Goal: Transaction & Acquisition: Purchase product/service

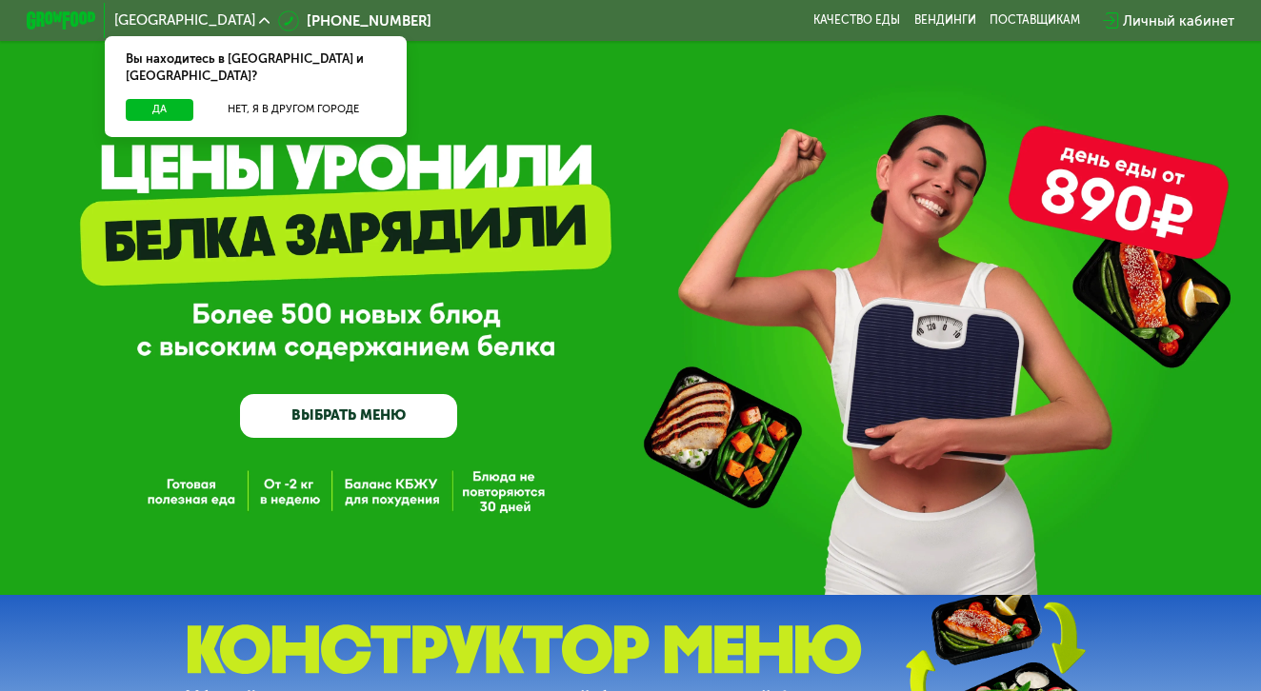
click at [392, 418] on link "ВЫБРАТЬ МЕНЮ" at bounding box center [349, 416] width 218 height 44
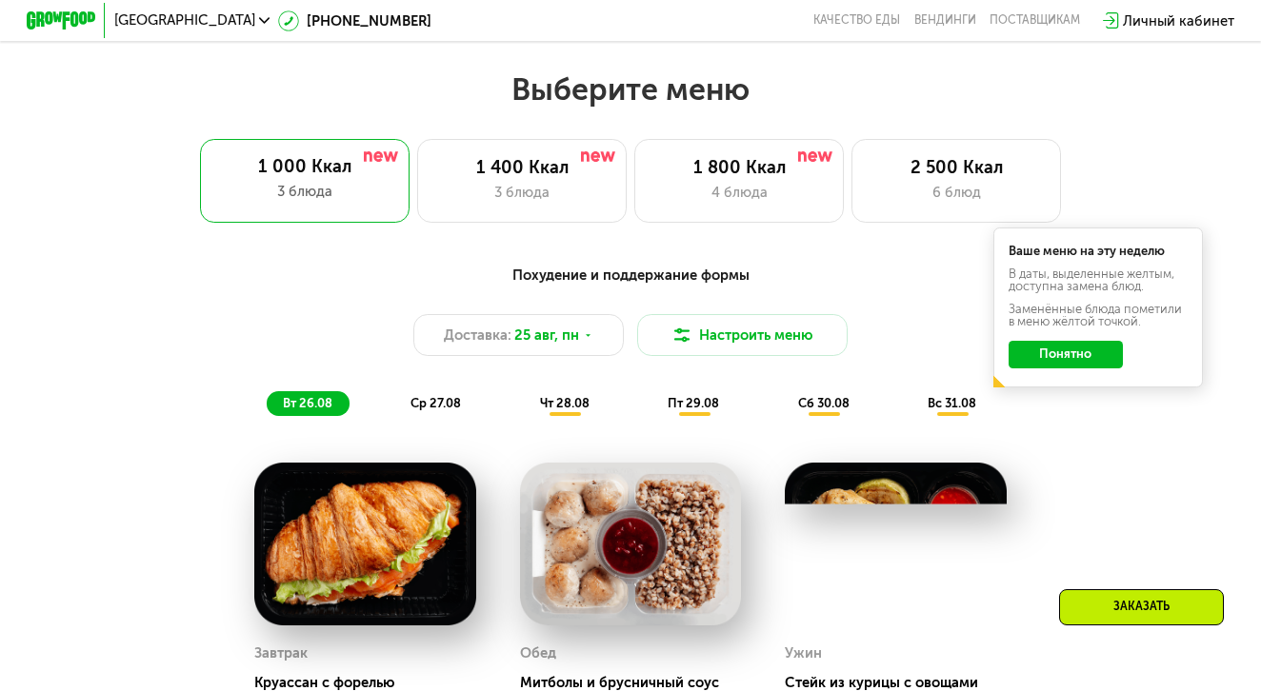
scroll to position [758, 0]
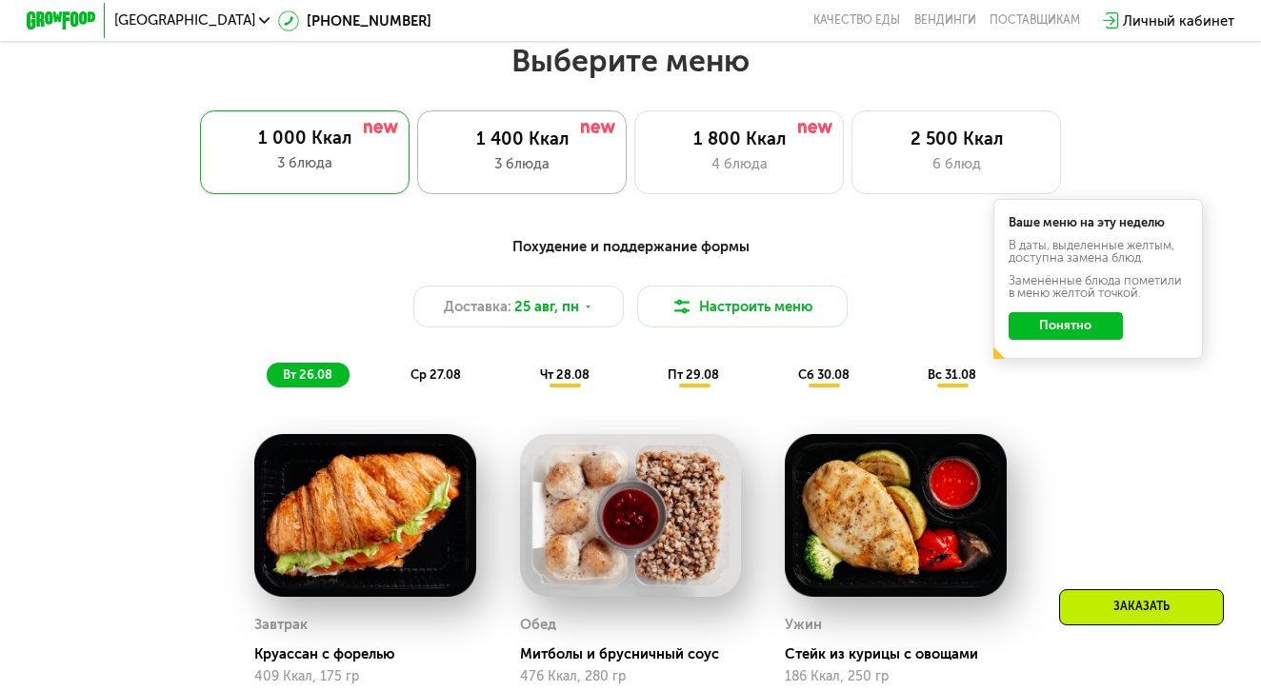
click at [511, 162] on div "3 блюда" at bounding box center [521, 163] width 173 height 21
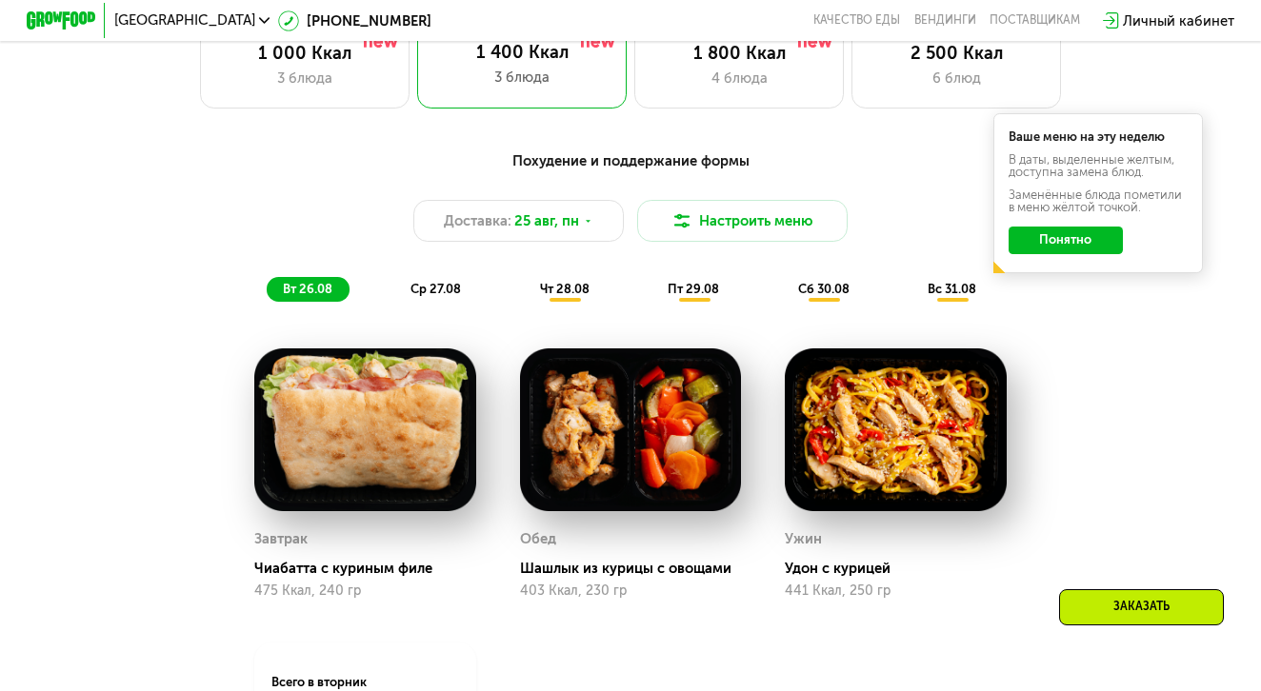
scroll to position [836, 0]
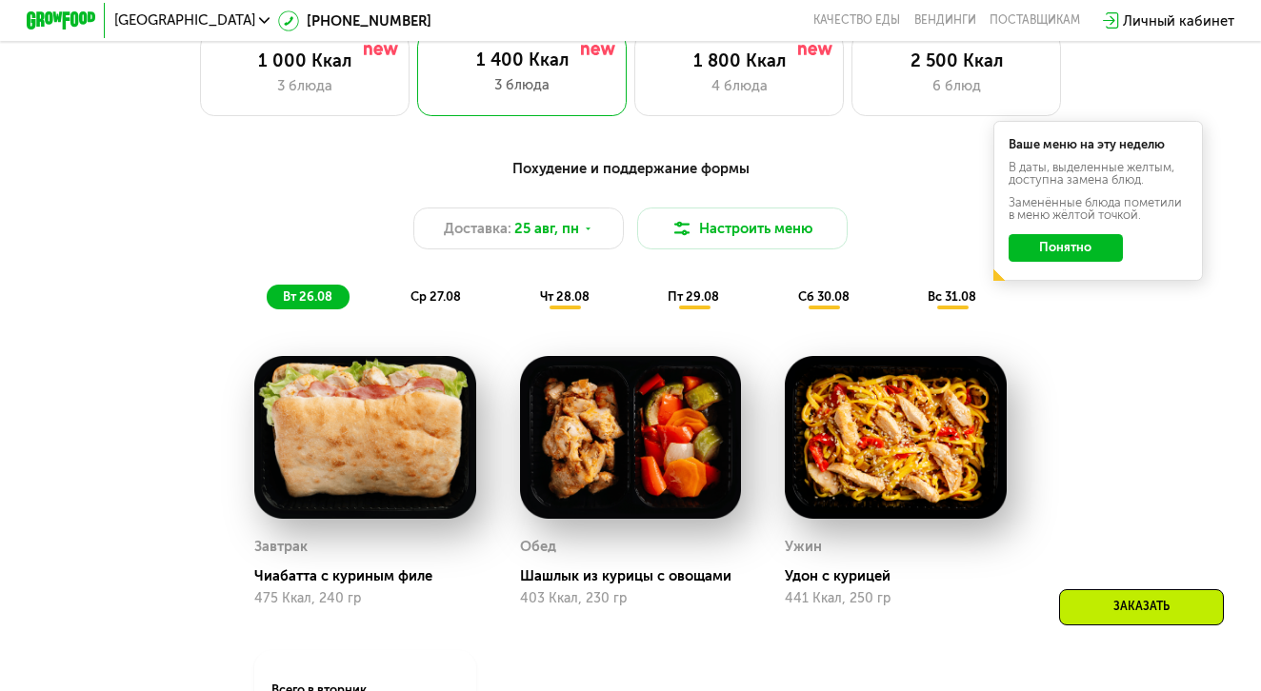
click at [439, 298] on span "ср 27.08" at bounding box center [435, 296] width 50 height 14
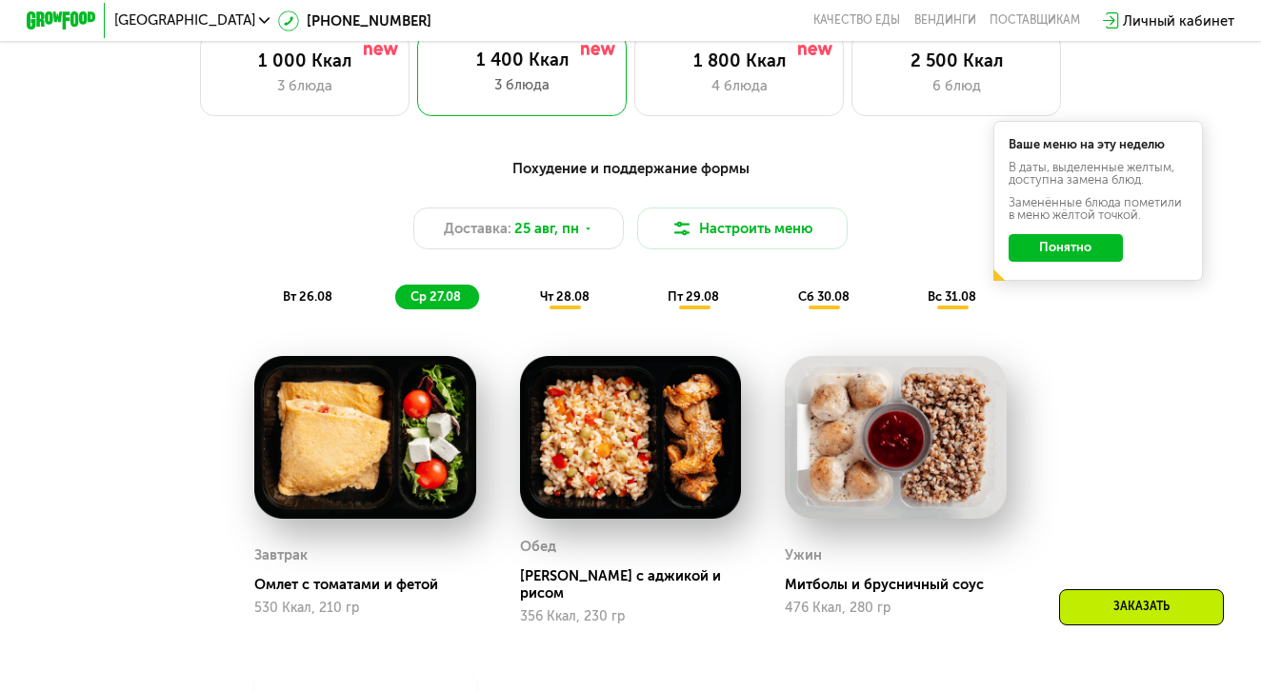
click at [562, 290] on span "чт 28.08" at bounding box center [565, 296] width 50 height 14
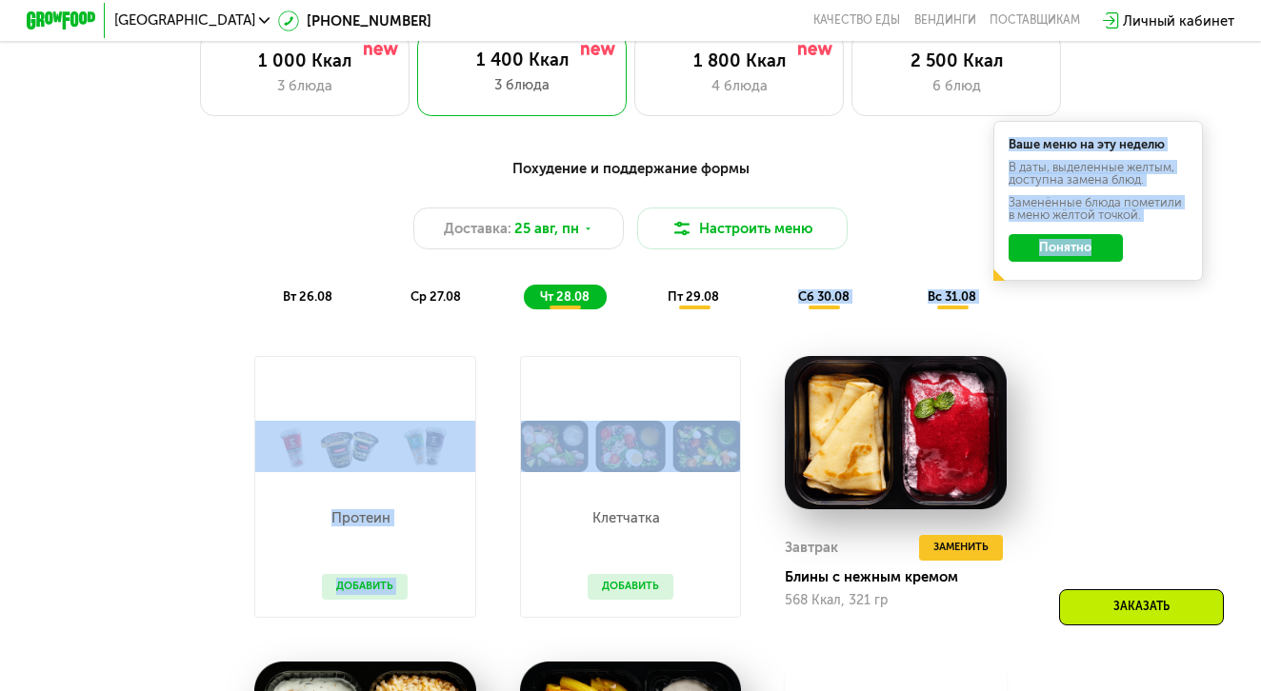
drag, startPoint x: 651, startPoint y: 305, endPoint x: 627, endPoint y: 351, distance: 52.8
click at [627, 351] on div "Похудение и поддержание формы Доставка: [DATE] Настроить меню вт 26.08 ср 27.08…" at bounding box center [630, 567] width 1079 height 839
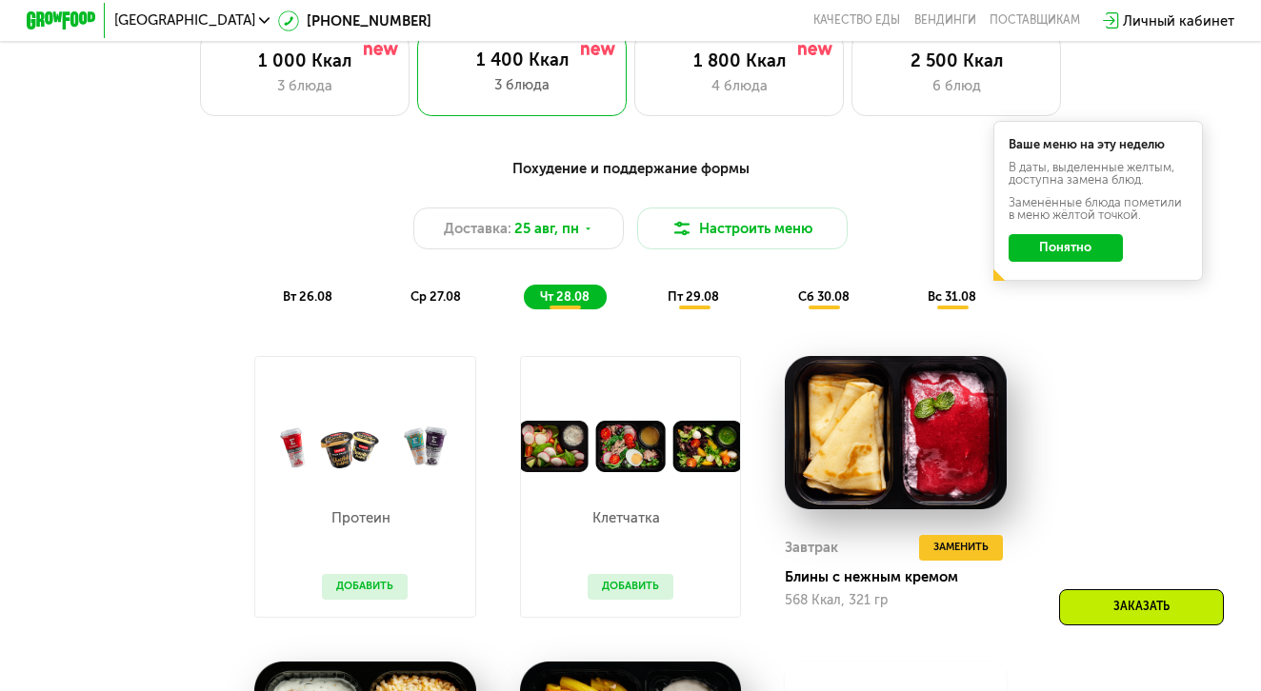
click at [622, 323] on div "Похудение и поддержание формы Доставка: [DATE] Настроить меню вт 26.08 ср 27.08…" at bounding box center [630, 567] width 1079 height 839
click at [614, 453] on img at bounding box center [631, 446] width 220 height 51
click at [560, 464] on img at bounding box center [631, 446] width 220 height 51
click at [688, 464] on img at bounding box center [631, 446] width 220 height 51
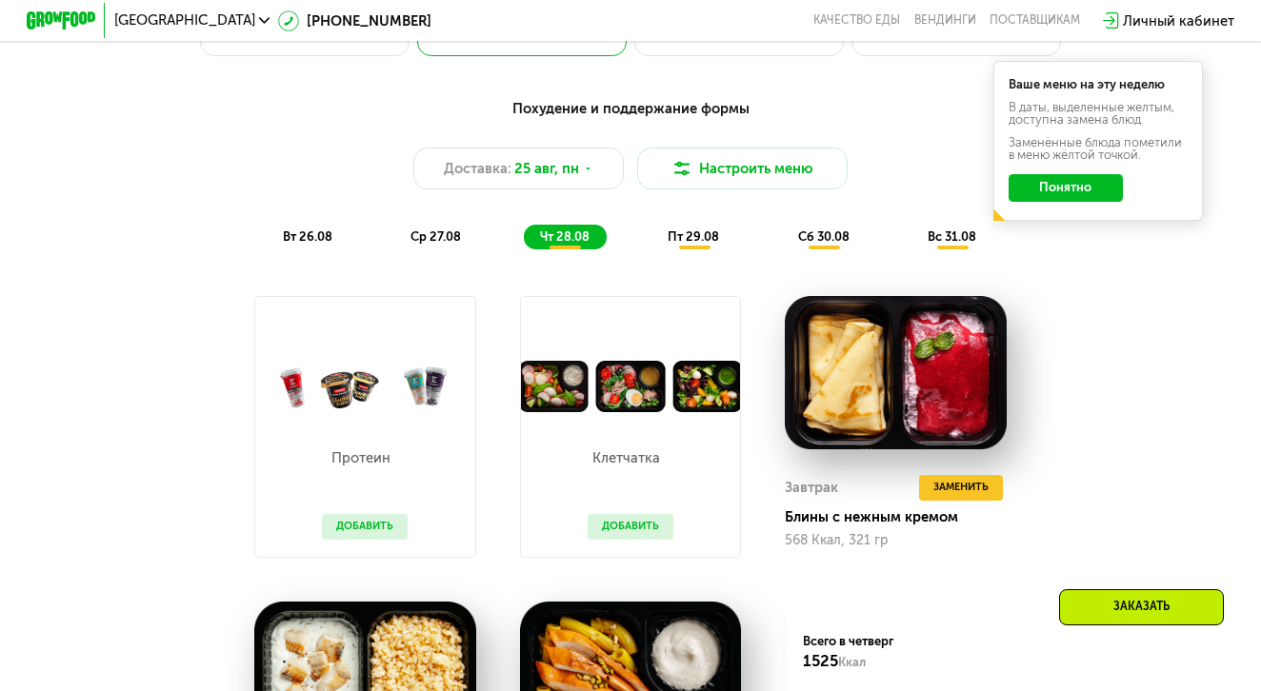
scroll to position [873, 0]
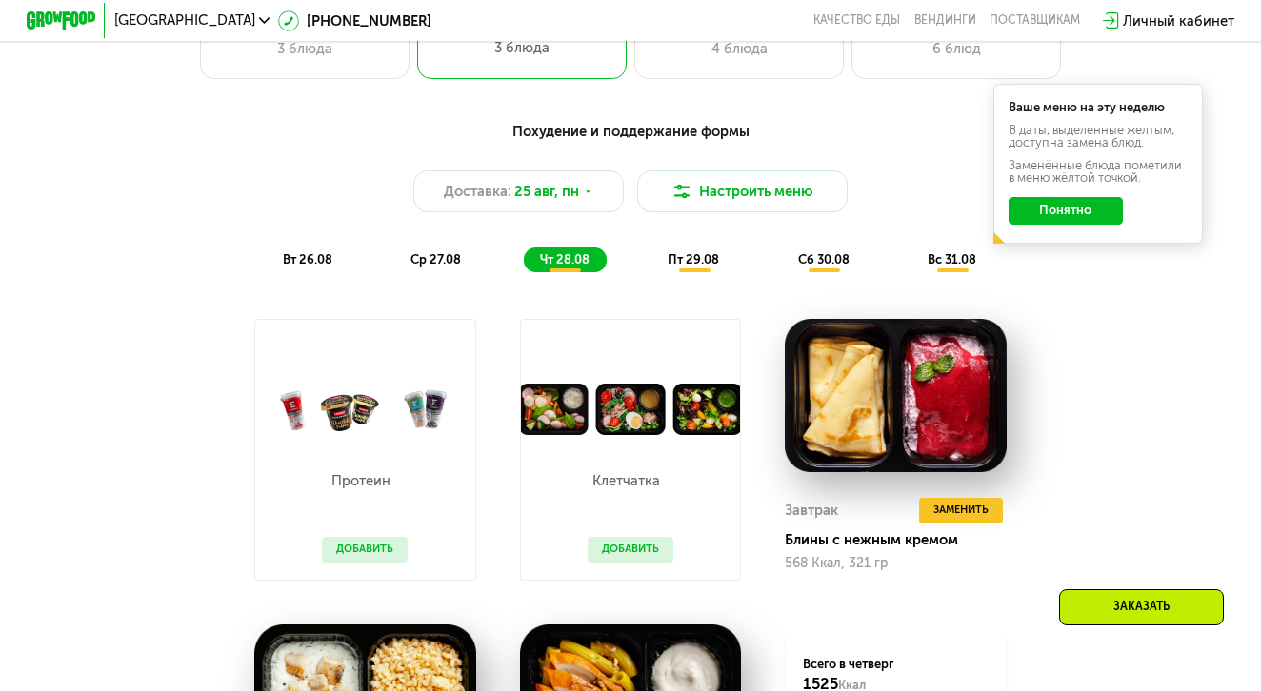
click at [696, 264] on span "пт 29.08" at bounding box center [693, 259] width 51 height 14
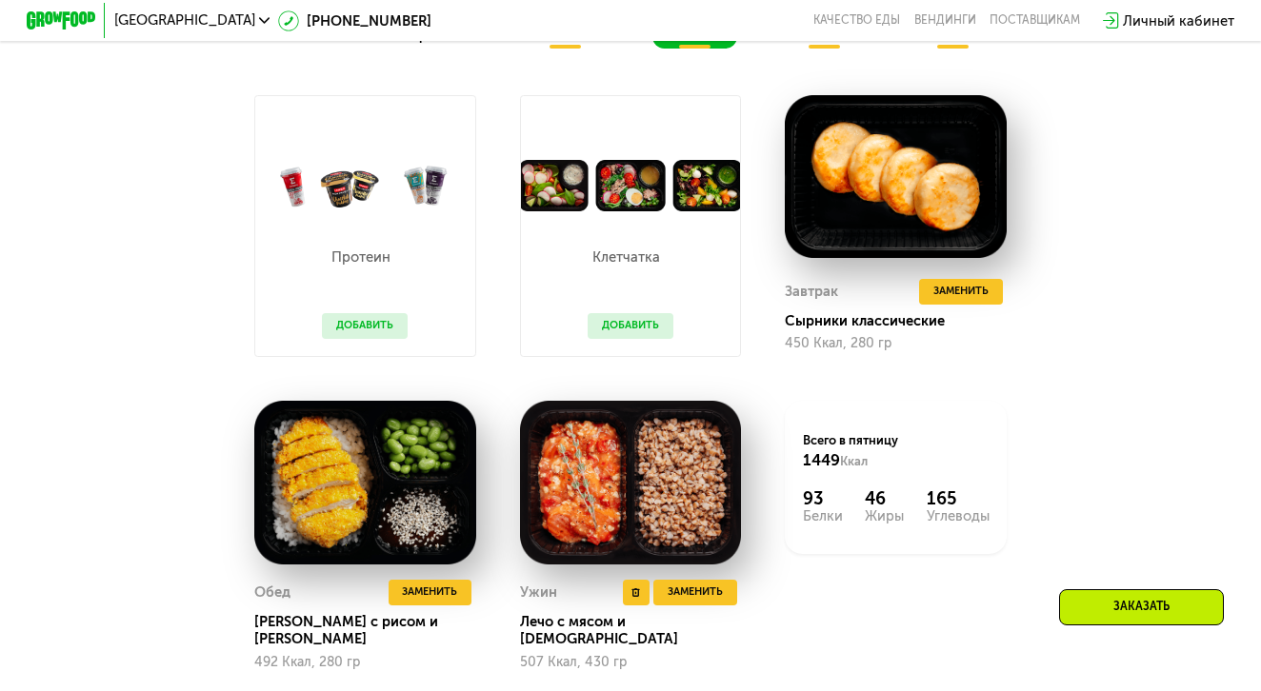
scroll to position [1083, 0]
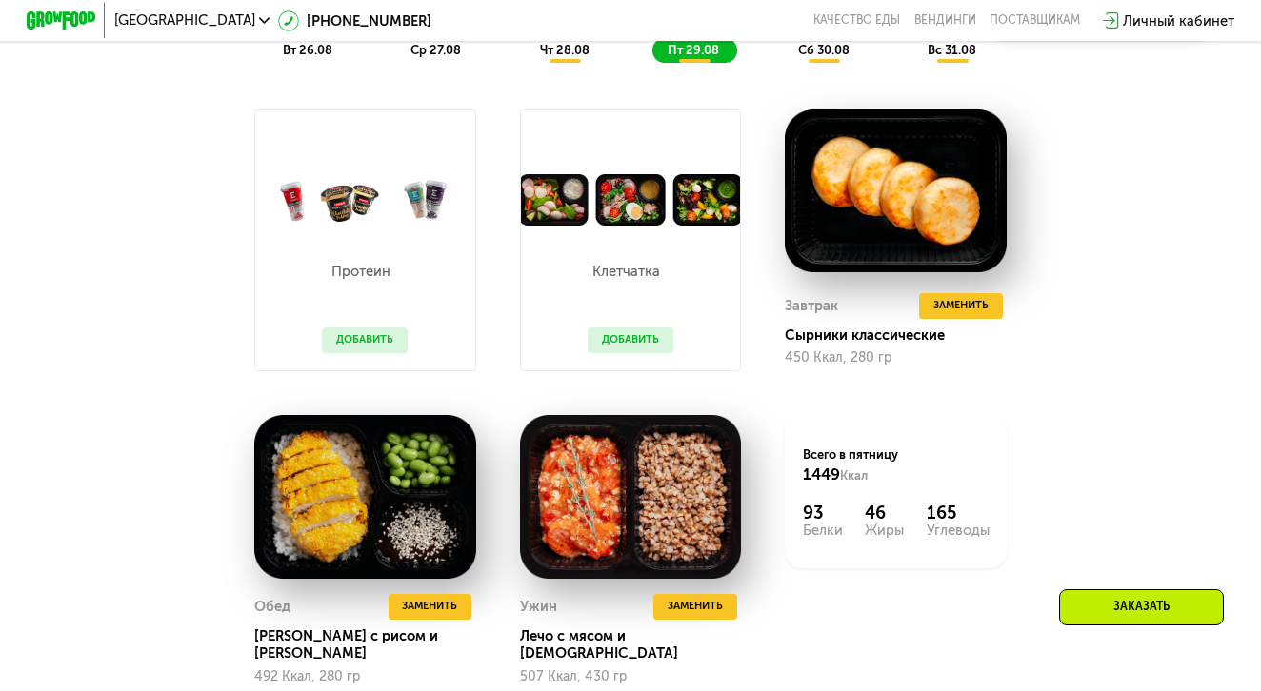
click at [647, 339] on button "Добавить" at bounding box center [630, 341] width 85 height 27
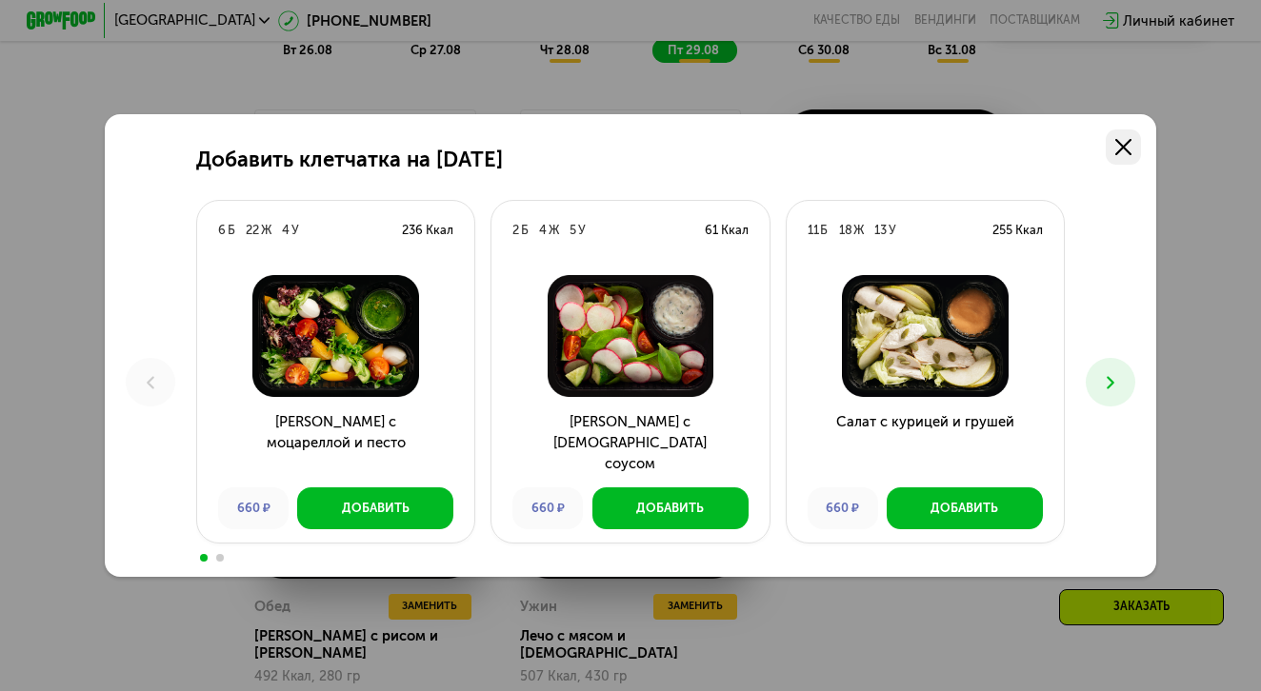
click at [1123, 146] on icon at bounding box center [1123, 147] width 16 height 16
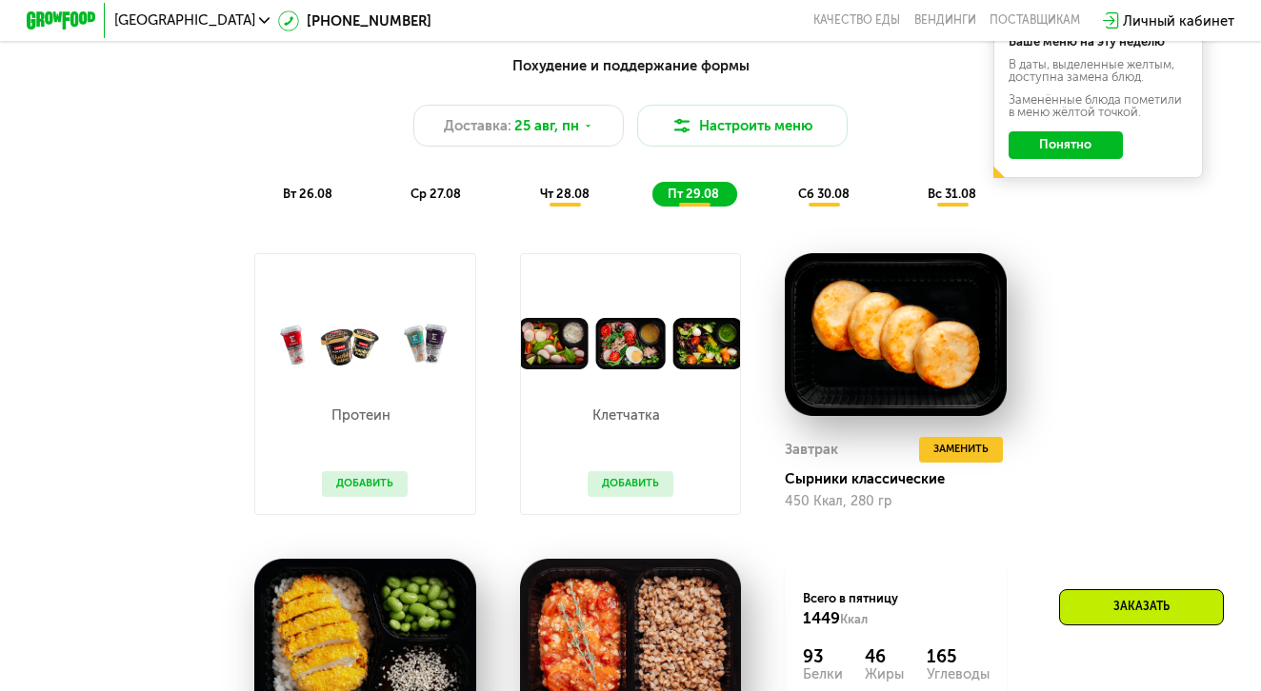
scroll to position [935, 0]
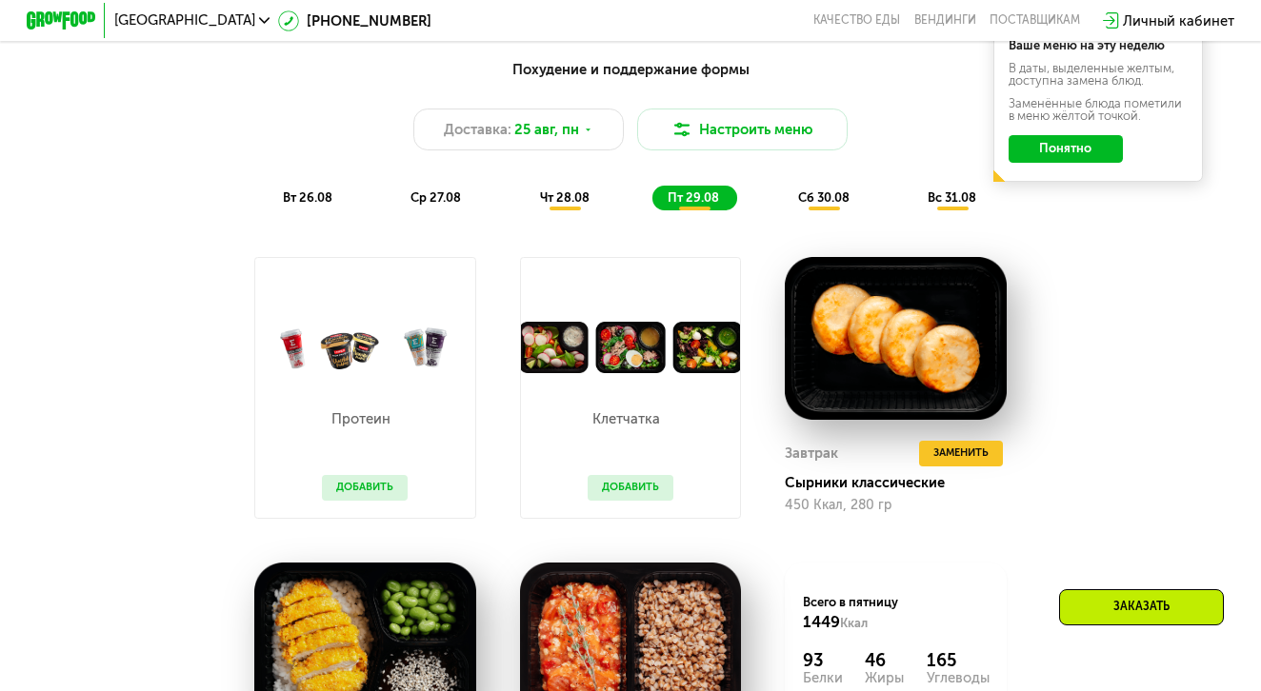
click at [813, 194] on span "сб 30.08" at bounding box center [823, 197] width 51 height 14
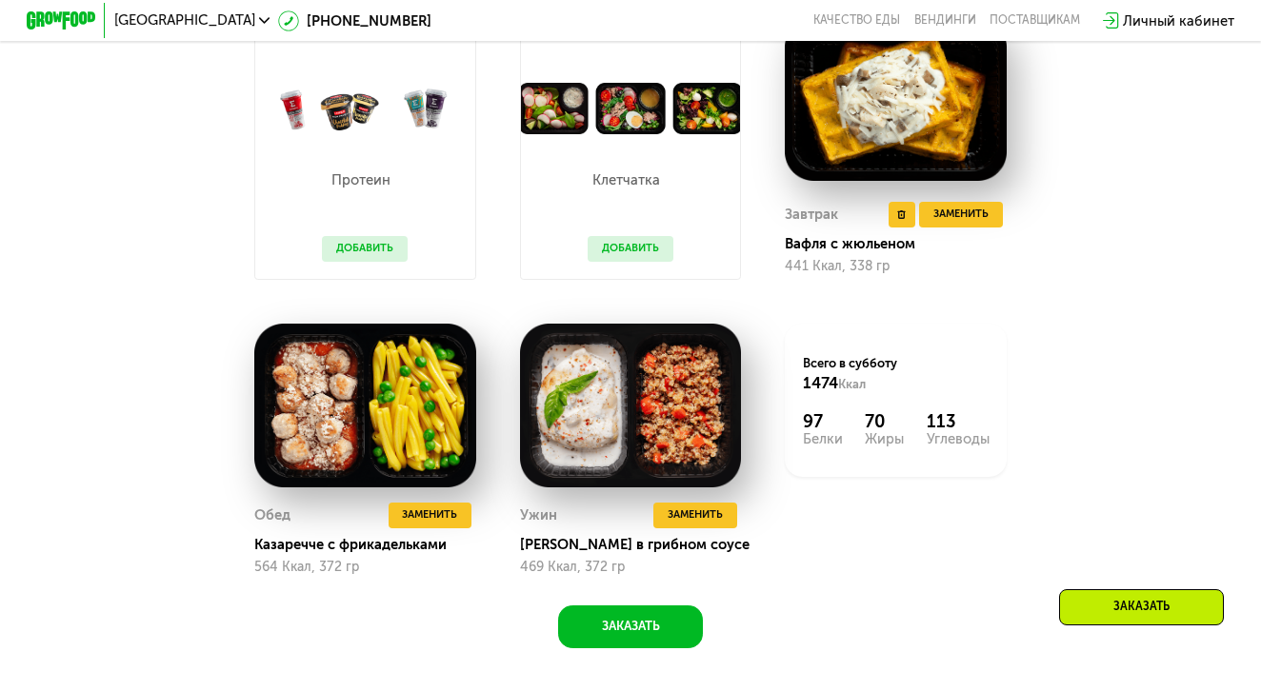
scroll to position [1175, 0]
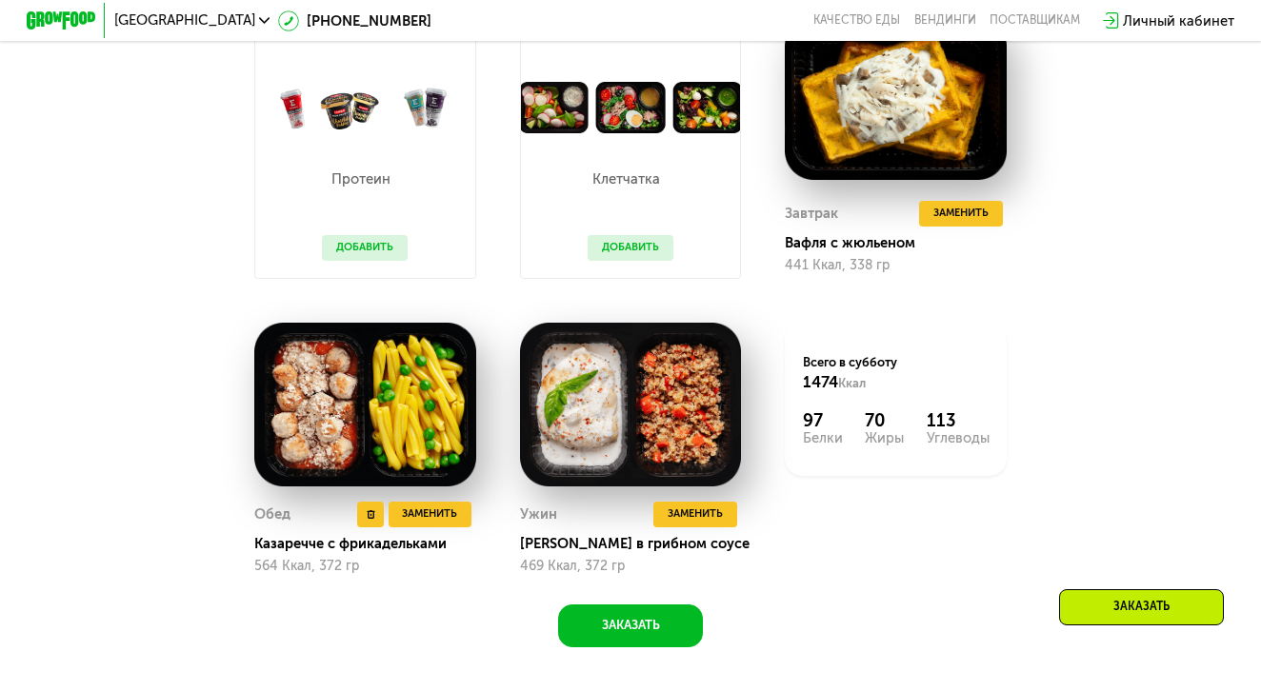
click at [402, 399] on img at bounding box center [365, 405] width 222 height 164
click at [404, 414] on img at bounding box center [365, 405] width 222 height 164
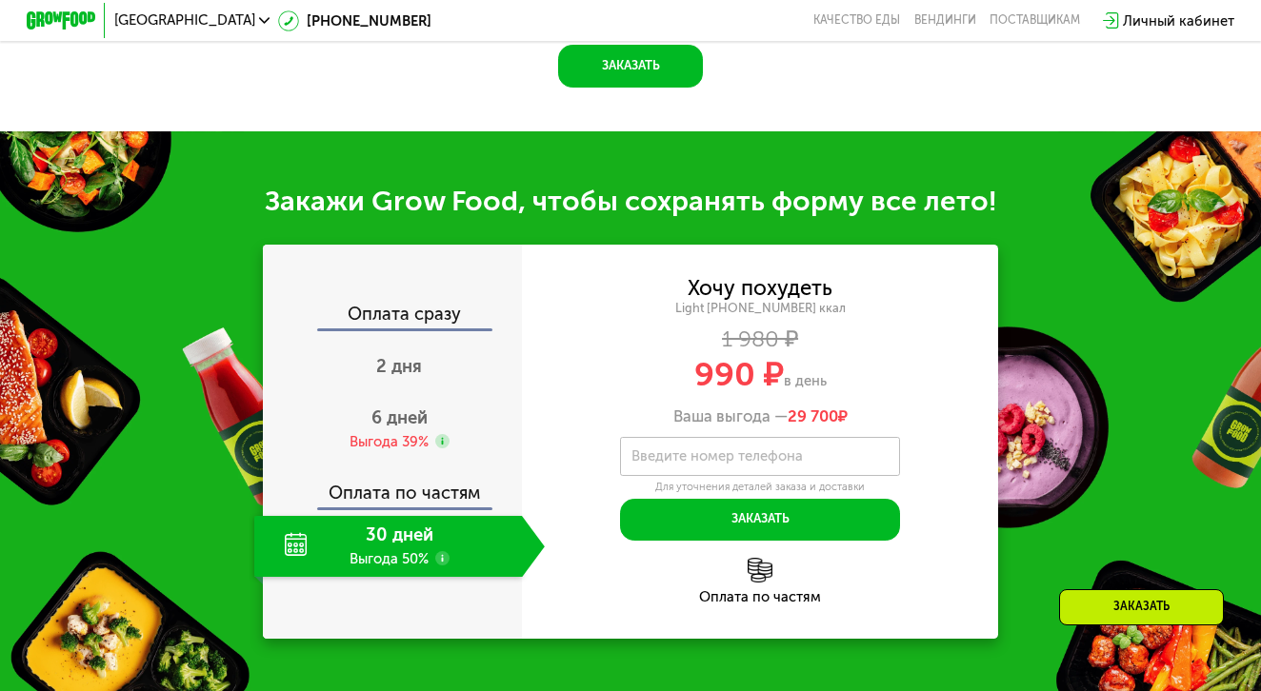
scroll to position [1738, 0]
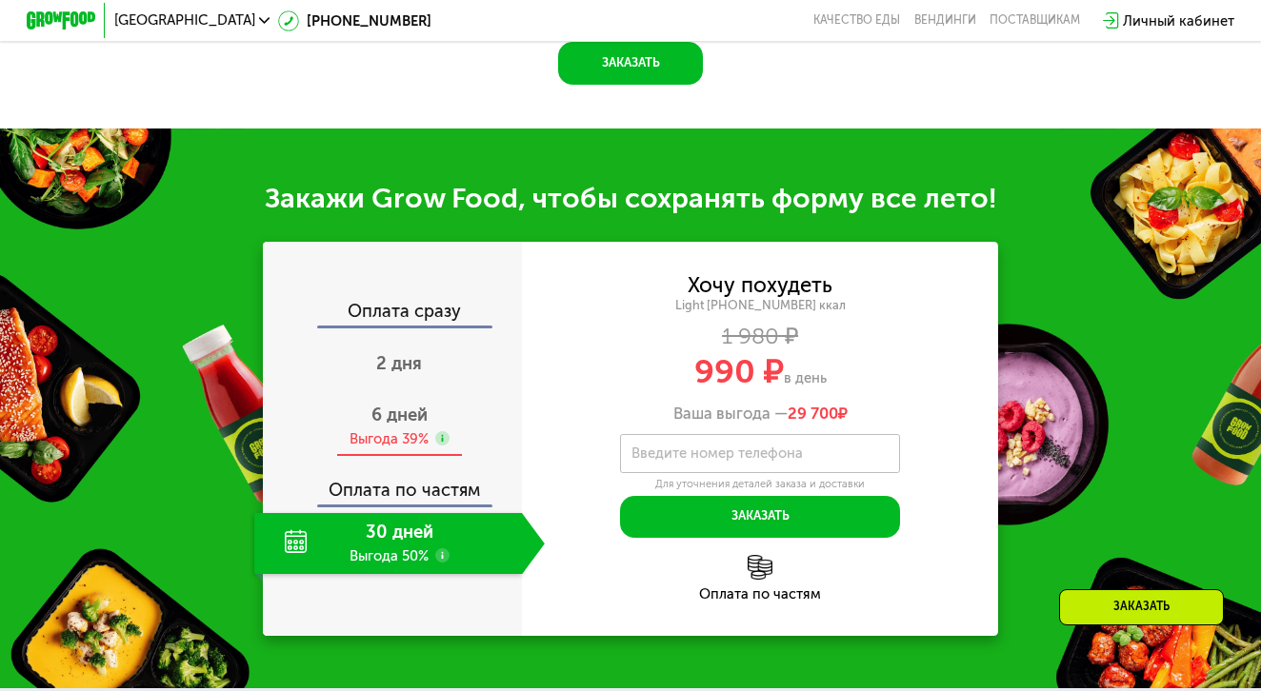
click at [409, 417] on span "6 дней" at bounding box center [399, 415] width 56 height 21
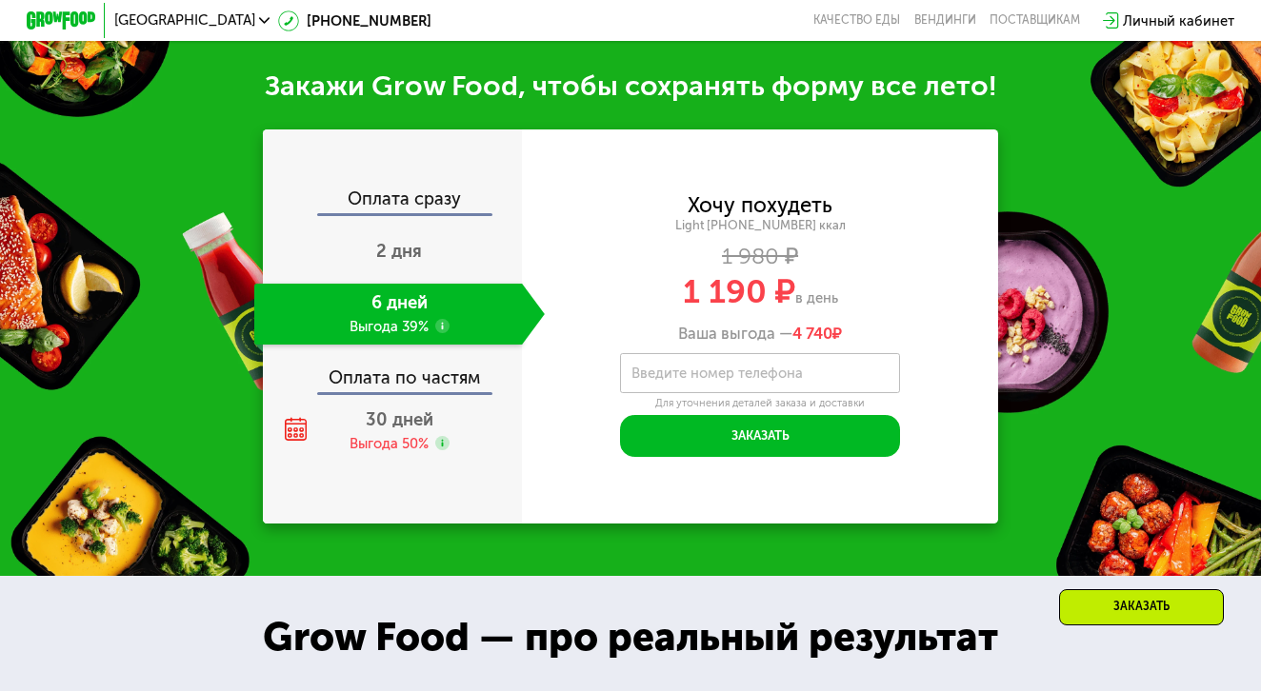
scroll to position [1923, 0]
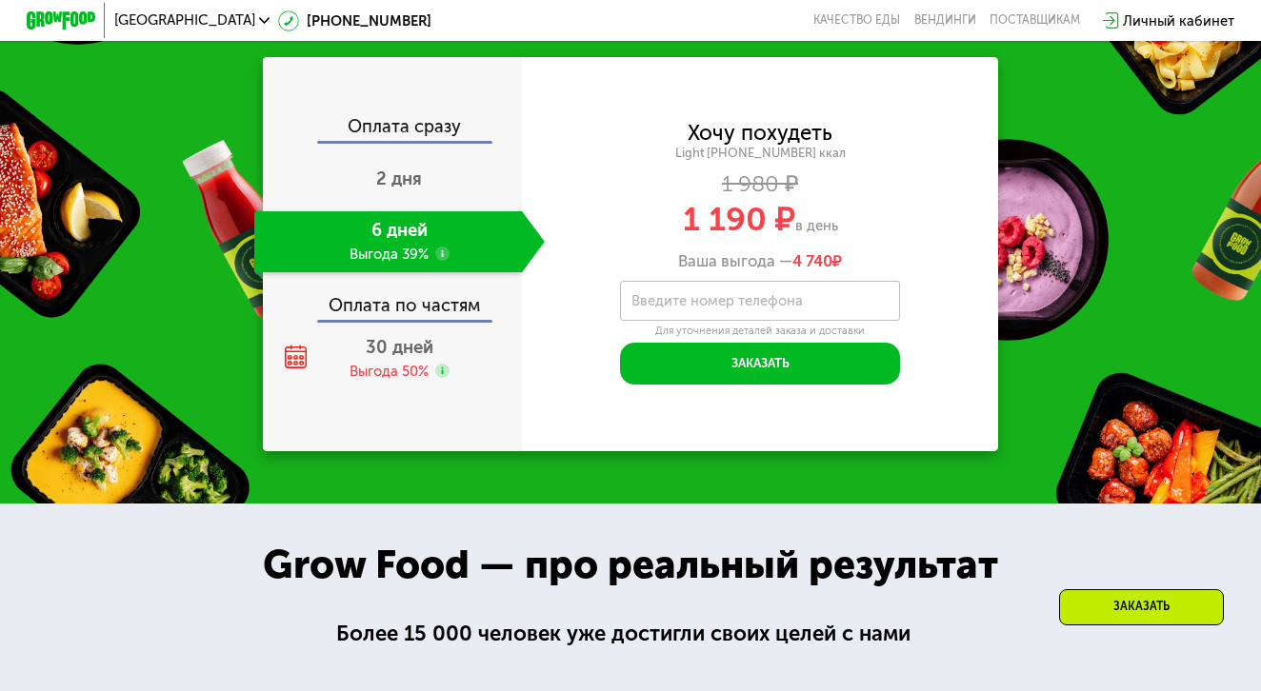
click at [414, 302] on div "Оплата по частям" at bounding box center [393, 300] width 257 height 40
click at [405, 309] on div "Оплата по частям" at bounding box center [393, 300] width 257 height 40
click at [398, 339] on span "30 дней" at bounding box center [400, 347] width 68 height 21
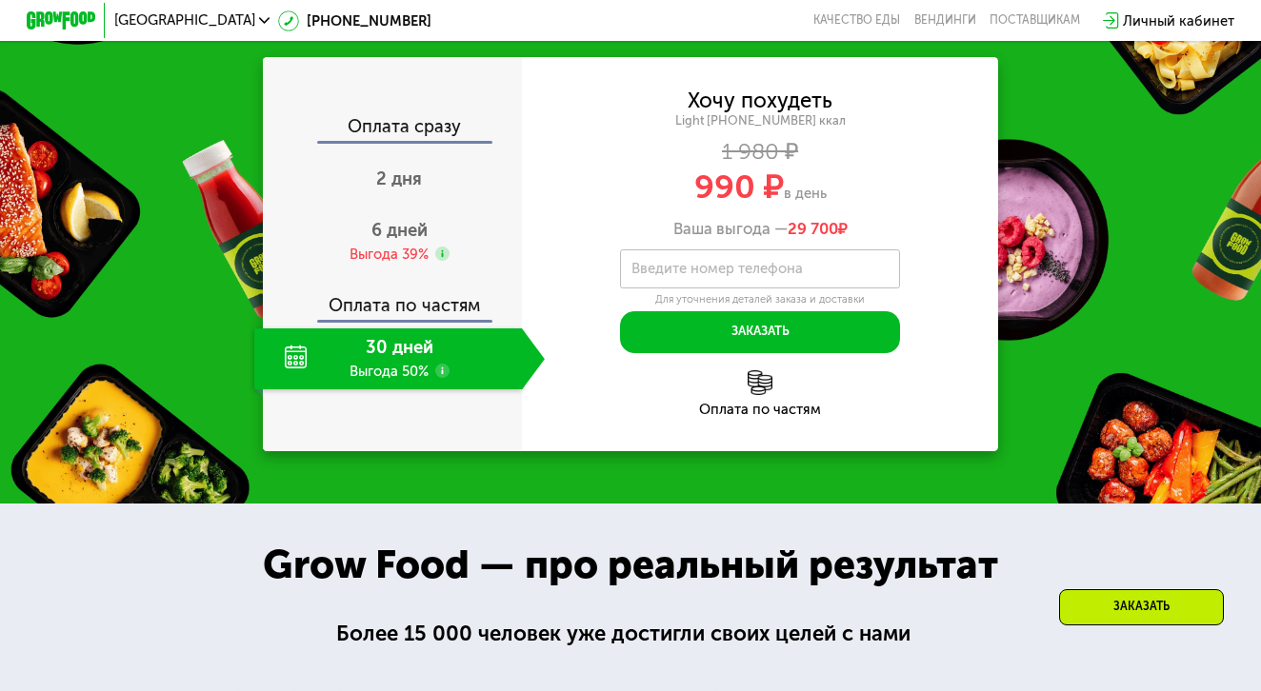
click at [445, 371] on use at bounding box center [442, 371] width 14 height 14
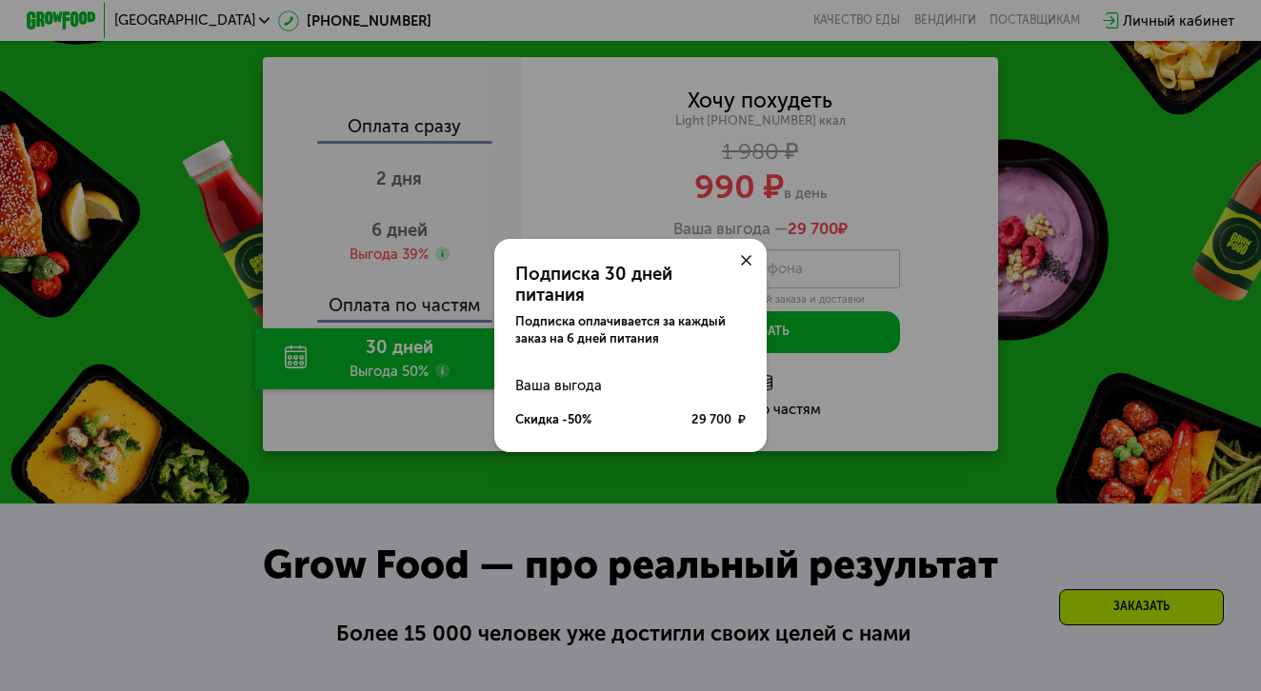
click at [742, 266] on icon at bounding box center [746, 260] width 10 height 10
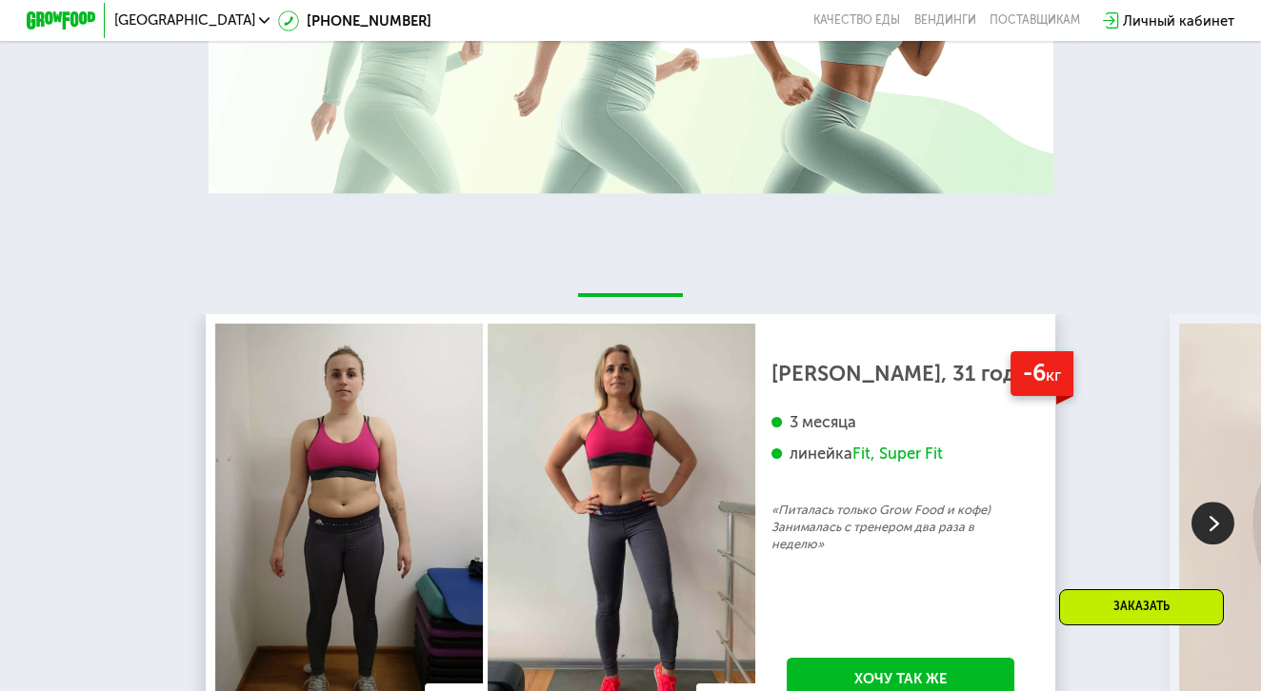
scroll to position [2784, 0]
